Goal: Information Seeking & Learning: Learn about a topic

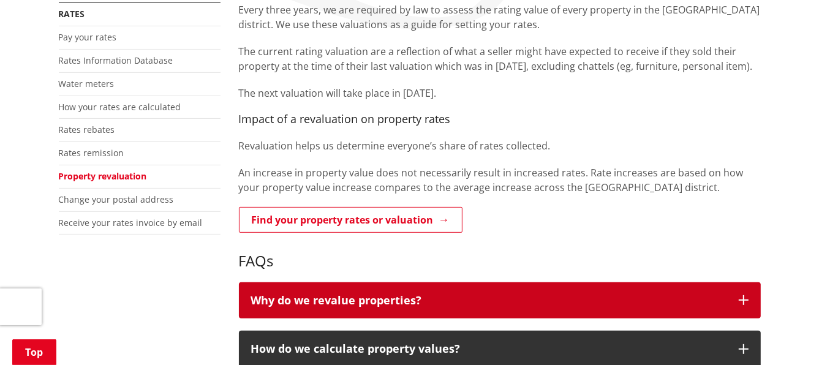
scroll to position [306, 0]
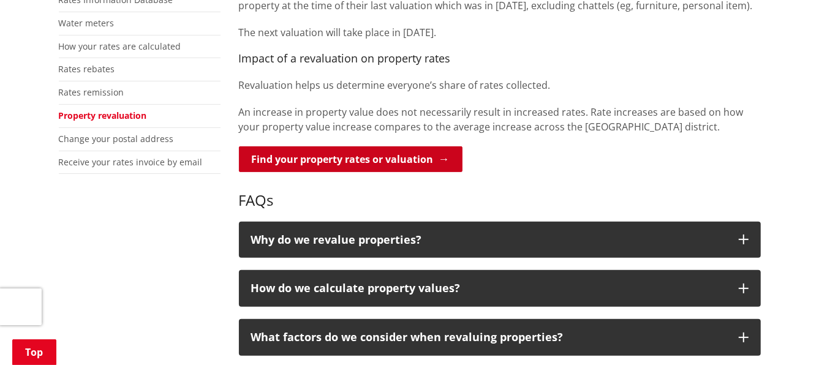
click at [359, 162] on link "Find your property rates or valuation" at bounding box center [351, 159] width 224 height 26
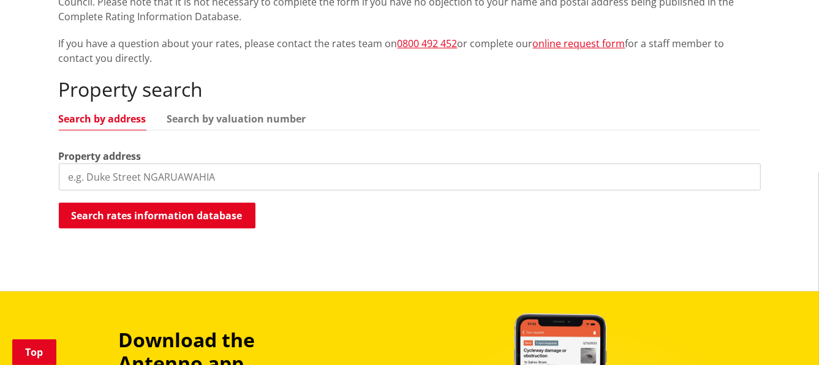
scroll to position [306, 0]
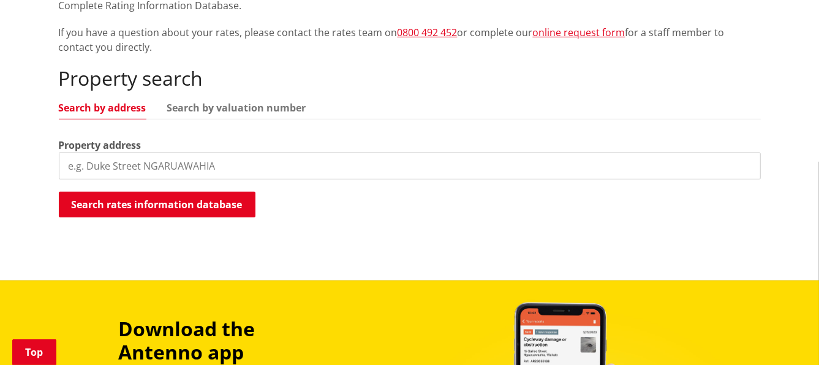
click at [206, 162] on input "search" at bounding box center [410, 166] width 702 height 27
click at [320, 160] on input "search" at bounding box center [410, 166] width 702 height 27
paste input "[STREET_ADDRESS][PERSON_NAME]"
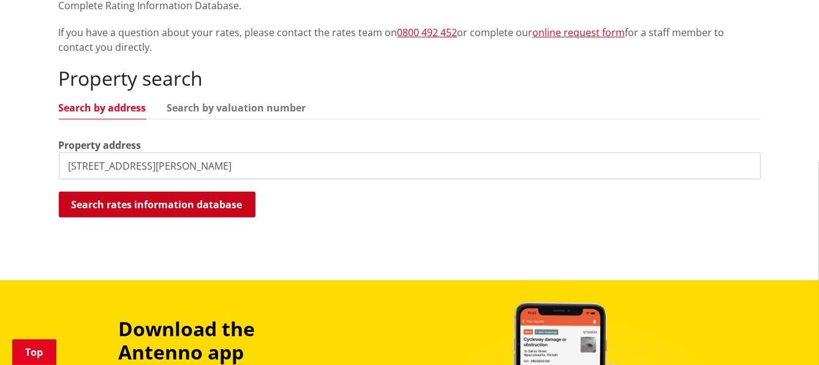
click at [208, 210] on button "Search rates information database" at bounding box center [157, 205] width 197 height 26
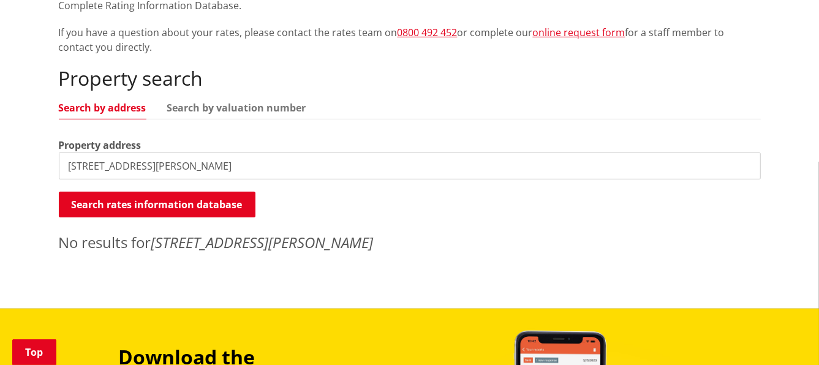
click at [146, 164] on input "51 Rosser Street, Huntly" at bounding box center [410, 166] width 702 height 27
type input "51 Rosser Street"
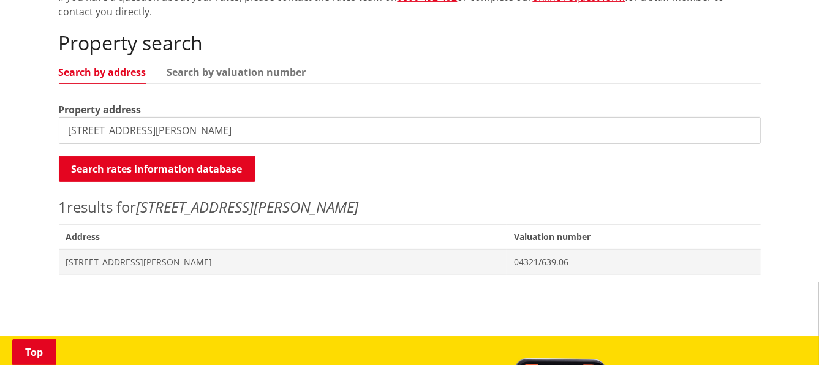
scroll to position [367, 0]
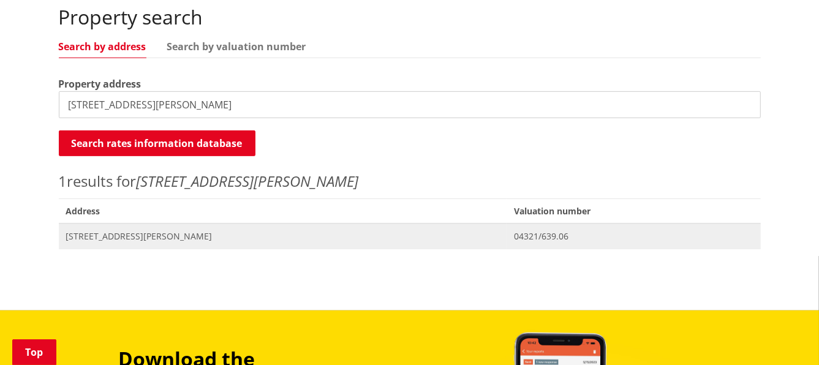
click at [283, 232] on span "51 Rosser Street HUNTLY" at bounding box center [283, 236] width 434 height 12
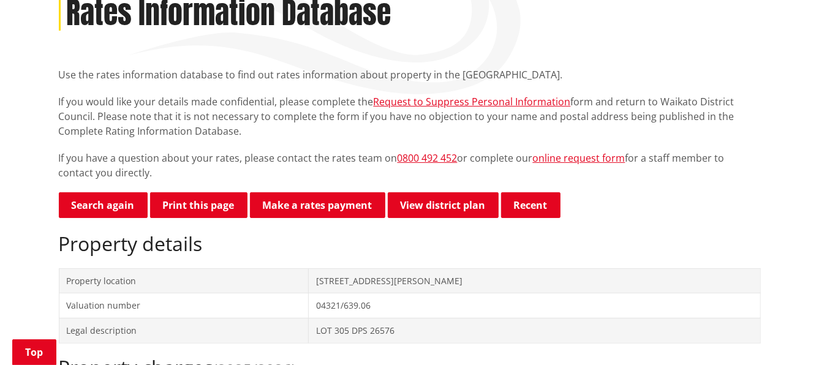
scroll to position [183, 0]
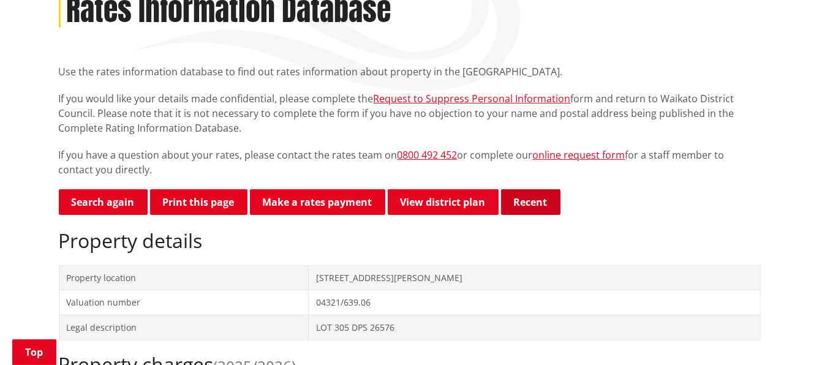
click at [524, 210] on button "Recent" at bounding box center [530, 202] width 59 height 26
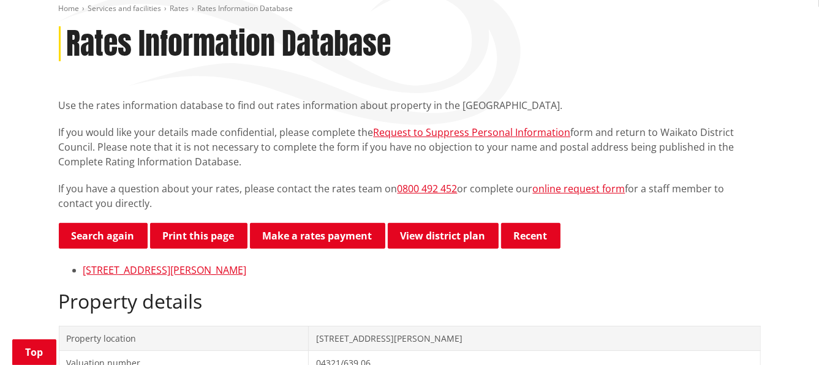
scroll to position [138, 0]
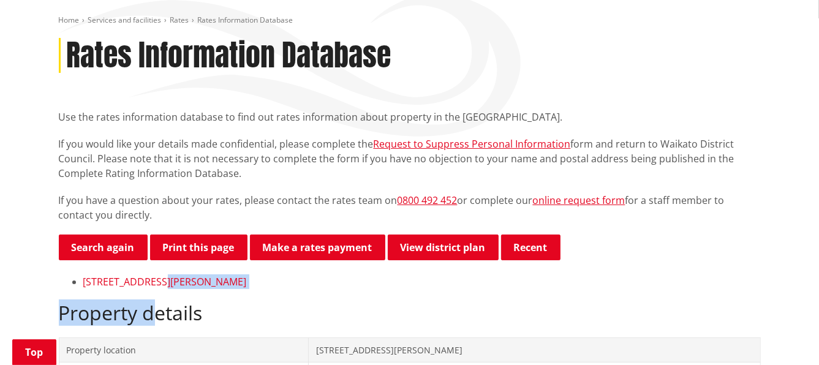
click at [138, 281] on link "51 Rosser Street HUNTLY" at bounding box center [165, 281] width 164 height 13
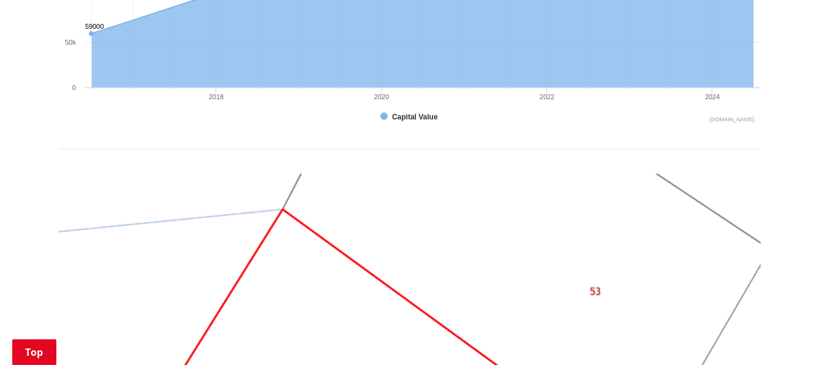
scroll to position [980, 0]
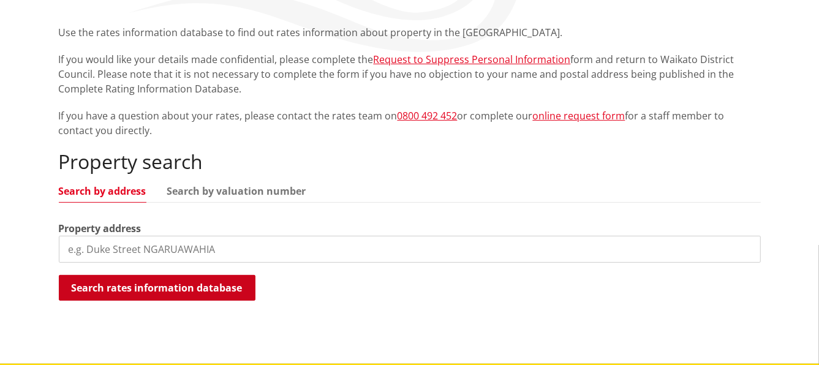
scroll to position [61, 0]
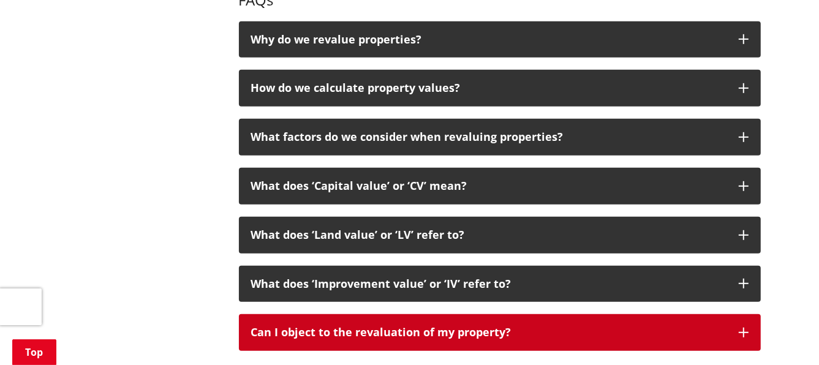
scroll to position [490, 0]
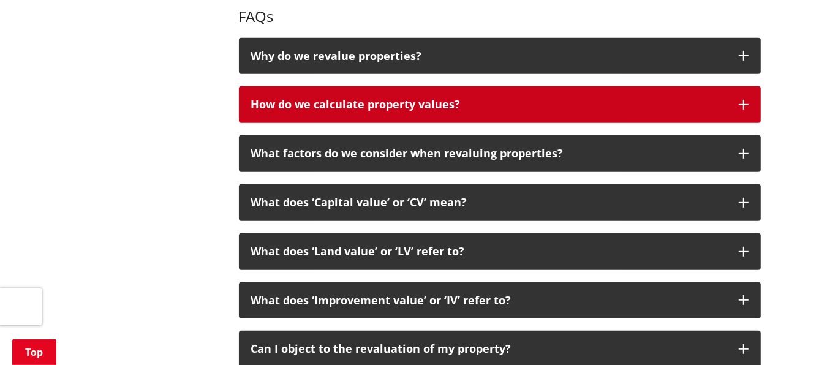
click at [754, 102] on button "How do we calculate property values?" at bounding box center [500, 104] width 522 height 37
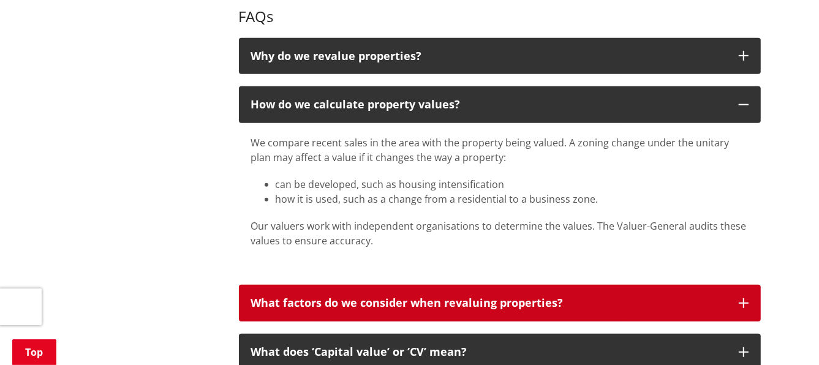
click at [734, 300] on button "What factors do we consider when revaluing properties?" at bounding box center [500, 303] width 522 height 37
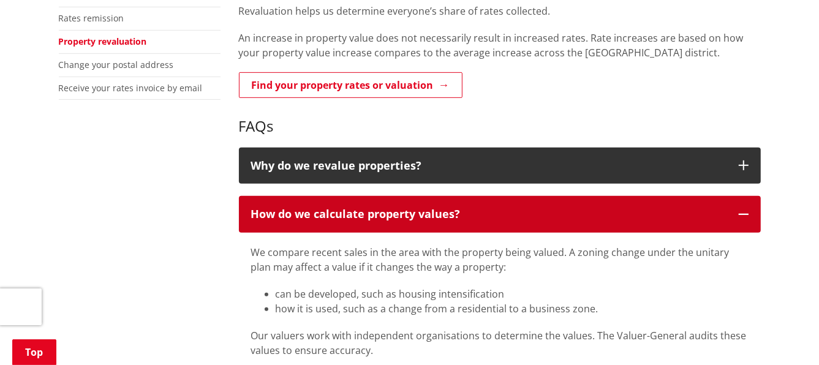
scroll to position [367, 0]
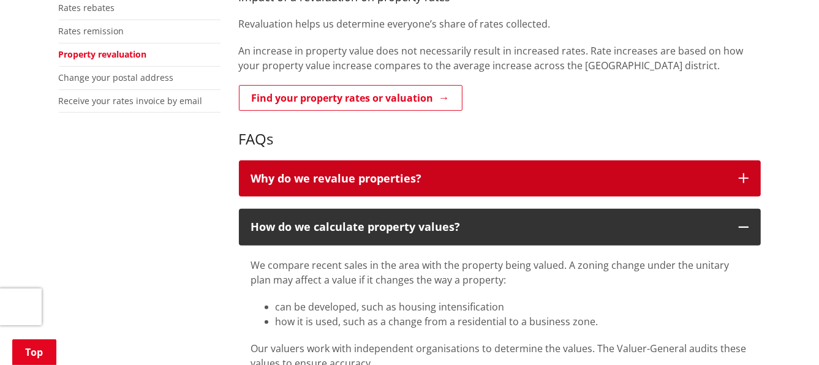
drag, startPoint x: 739, startPoint y: 176, endPoint x: 722, endPoint y: 177, distance: 17.2
click at [738, 177] on button "Why do we revalue properties?" at bounding box center [500, 179] width 522 height 37
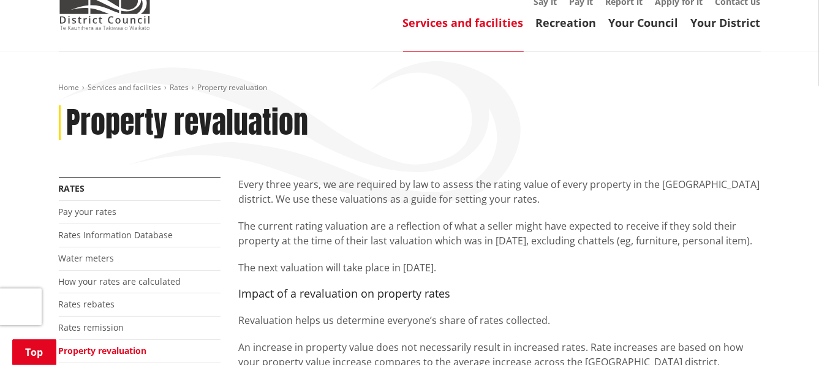
scroll to position [61, 0]
